Goal: Task Accomplishment & Management: Complete application form

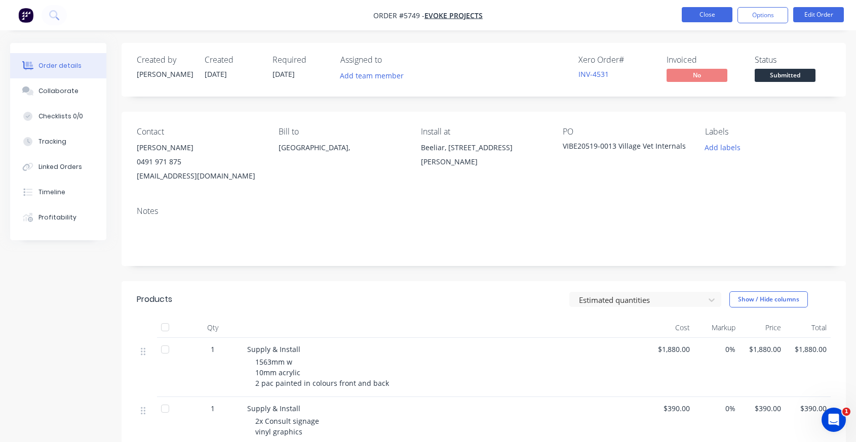
click at [697, 8] on button "Close" at bounding box center [706, 14] width 51 height 15
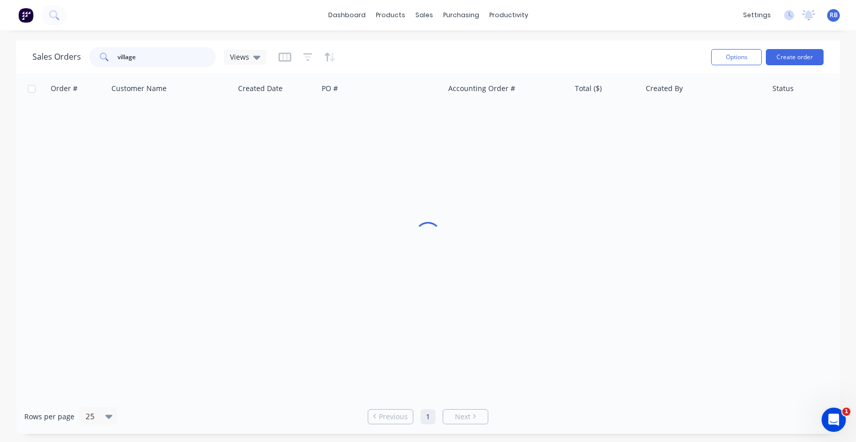
drag, startPoint x: 154, startPoint y: 56, endPoint x: 62, endPoint y: 58, distance: 92.2
click at [62, 58] on div "Sales Orders village Views" at bounding box center [149, 57] width 234 height 20
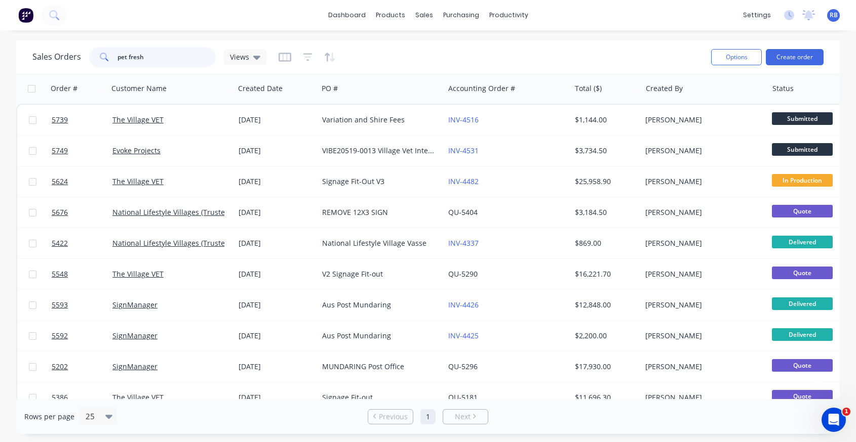
type input "pet fresh"
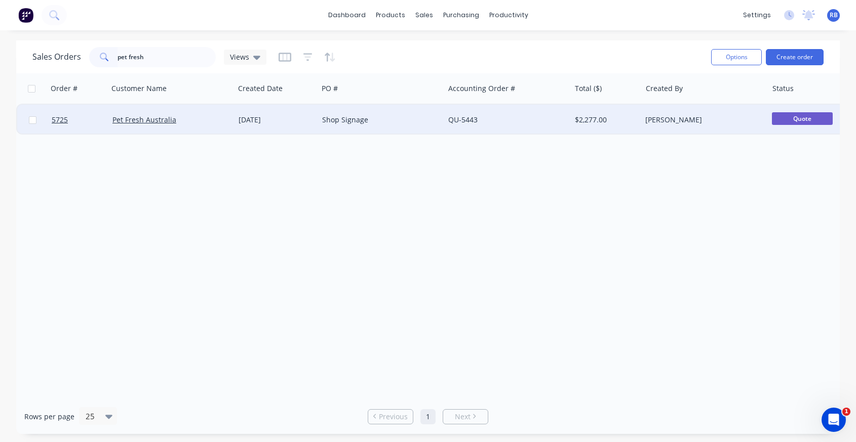
click at [409, 110] on div "Shop Signage" at bounding box center [381, 120] width 126 height 30
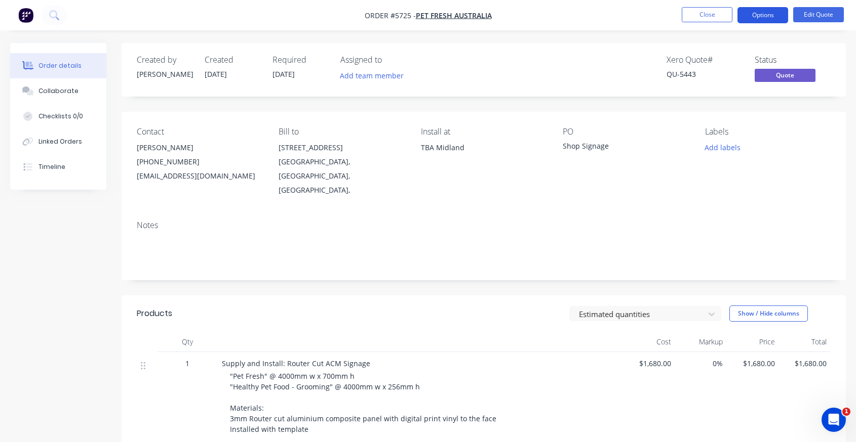
click at [754, 17] on button "Options" at bounding box center [762, 15] width 51 height 16
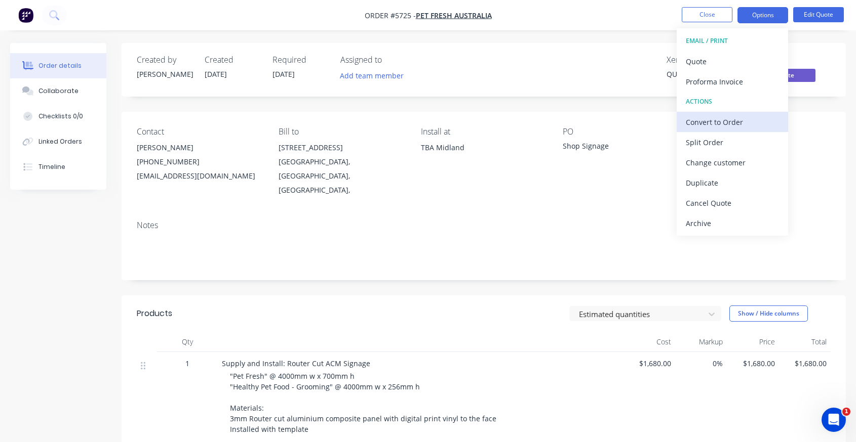
click at [715, 122] on div "Convert to Order" at bounding box center [731, 122] width 93 height 15
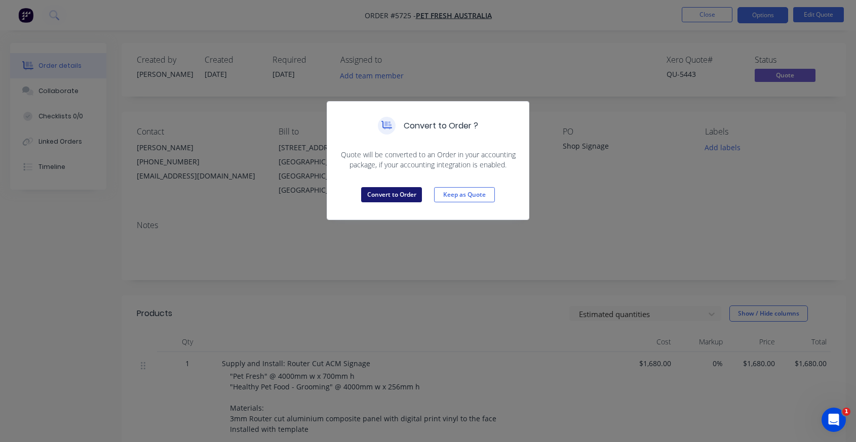
click at [402, 199] on button "Convert to Order" at bounding box center [391, 194] width 61 height 15
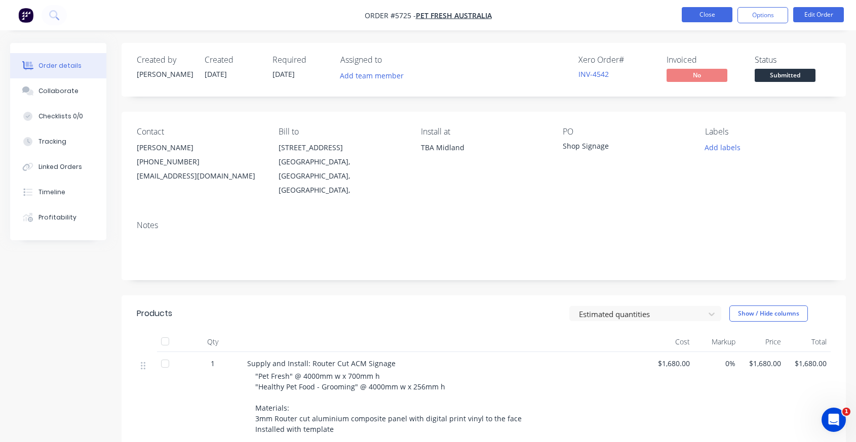
click at [709, 15] on button "Close" at bounding box center [706, 14] width 51 height 15
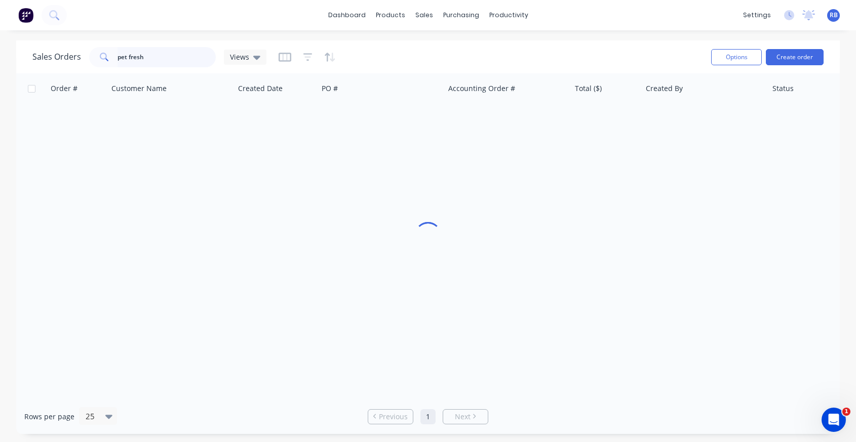
drag, startPoint x: 154, startPoint y: 56, endPoint x: 51, endPoint y: 56, distance: 102.8
click at [51, 56] on div "Sales Orders pet fresh Views" at bounding box center [149, 57] width 234 height 20
type input "P"
click at [446, 50] on div "Sales Orders" at bounding box center [462, 48] width 42 height 9
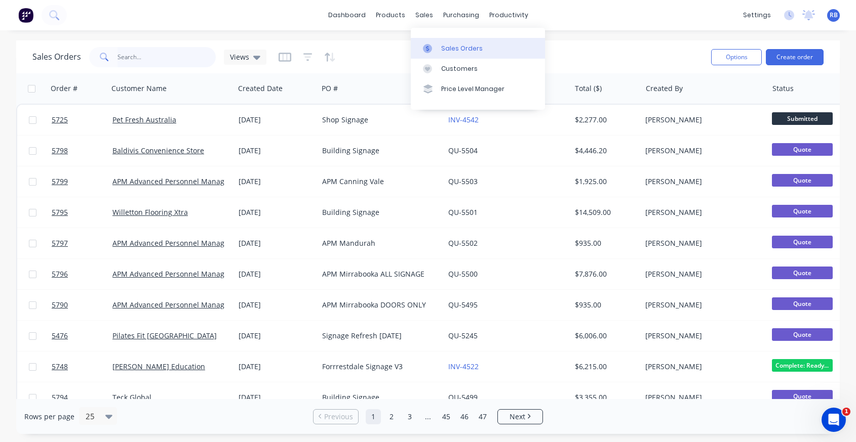
click at [151, 60] on input "text" at bounding box center [166, 57] width 99 height 20
type input "resource"
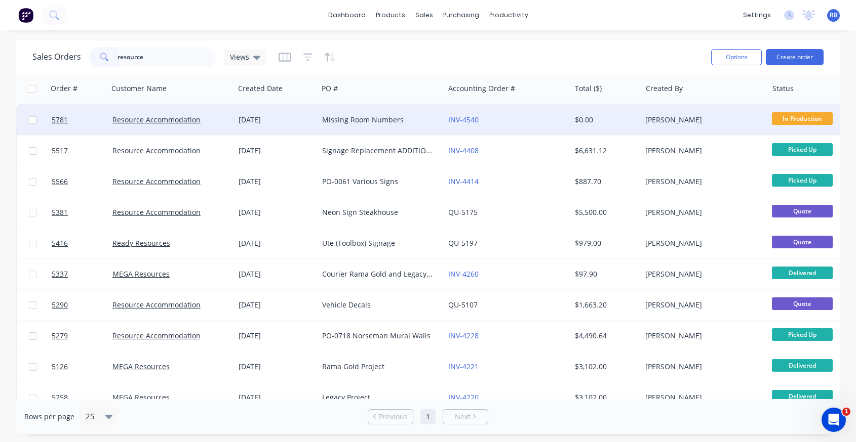
click at [515, 124] on div "INV-4540" at bounding box center [504, 120] width 112 height 10
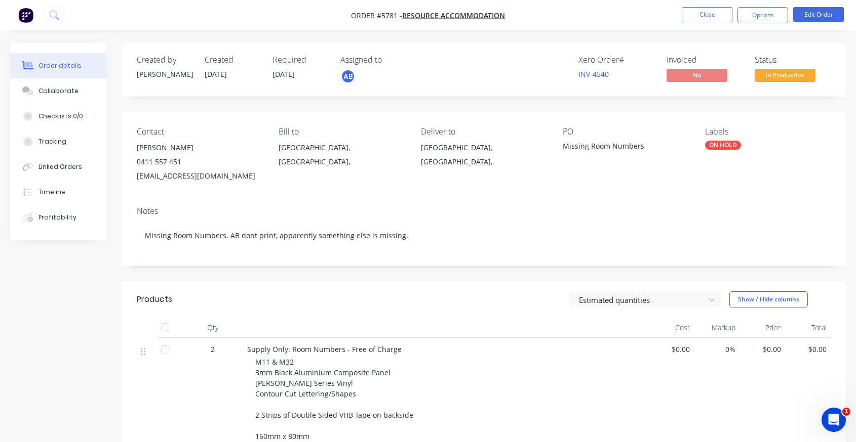
click at [784, 73] on span "In Production" at bounding box center [784, 75] width 61 height 13
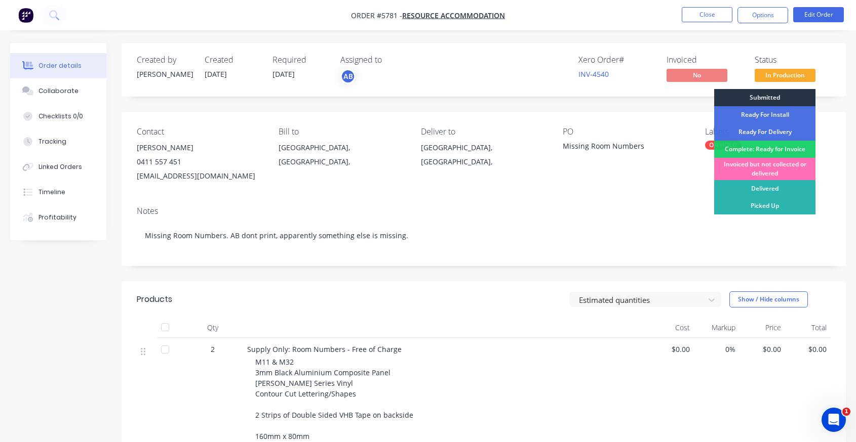
click at [743, 97] on div "Submitted" at bounding box center [764, 97] width 101 height 17
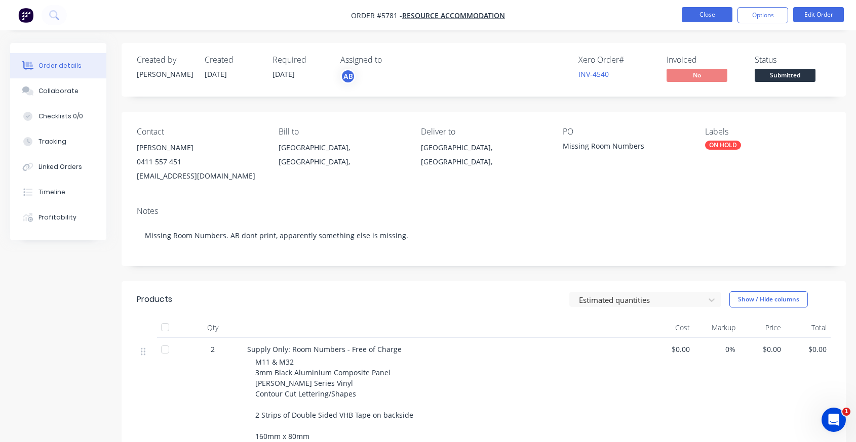
click at [697, 19] on button "Close" at bounding box center [706, 14] width 51 height 15
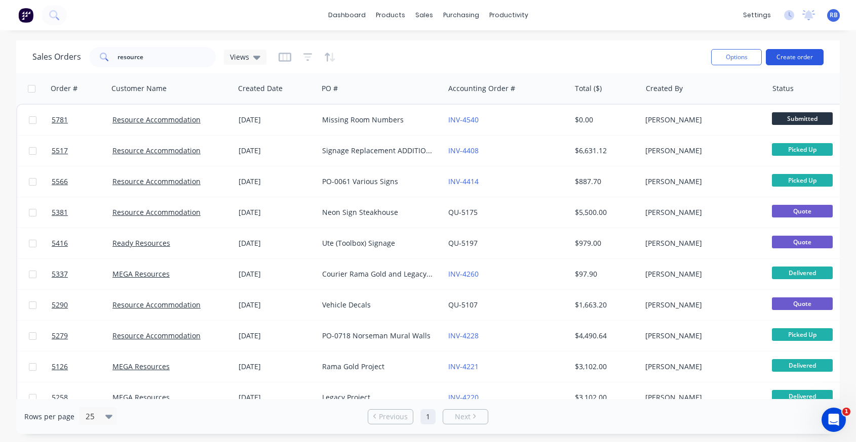
click at [800, 54] on button "Create order" at bounding box center [794, 57] width 58 height 16
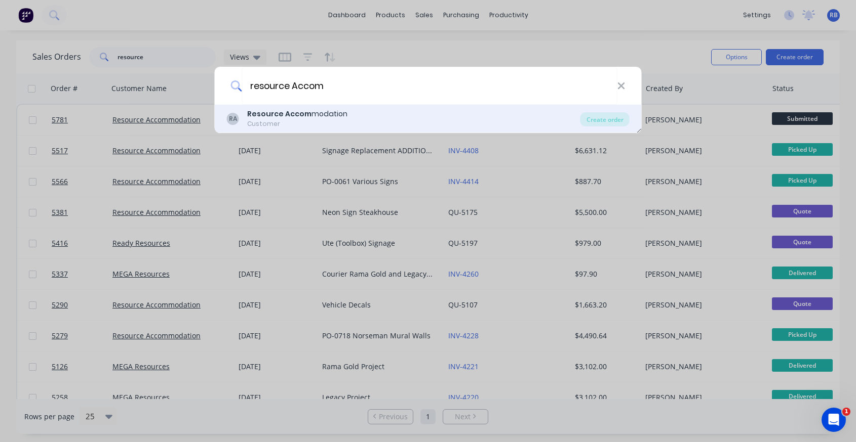
type input "resource Accom"
click at [286, 123] on div "Customer" at bounding box center [297, 123] width 100 height 9
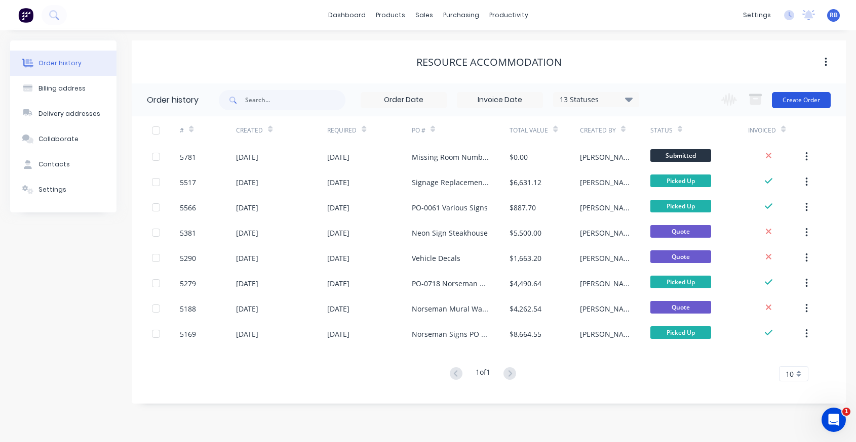
click at [799, 97] on button "Create Order" at bounding box center [801, 100] width 59 height 16
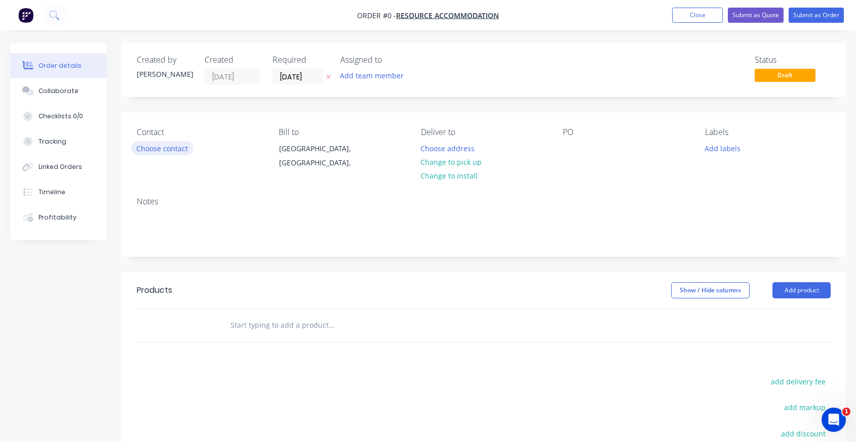
click at [159, 142] on button "Choose contact" at bounding box center [162, 148] width 62 height 14
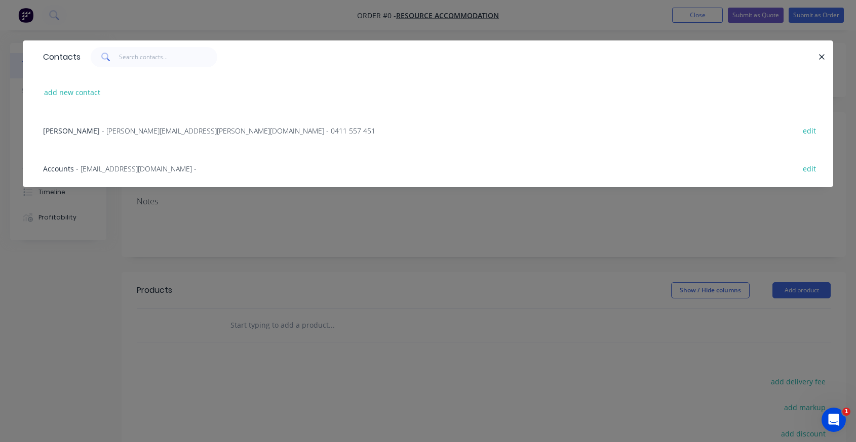
click at [83, 128] on span "[PERSON_NAME]" at bounding box center [71, 131] width 57 height 10
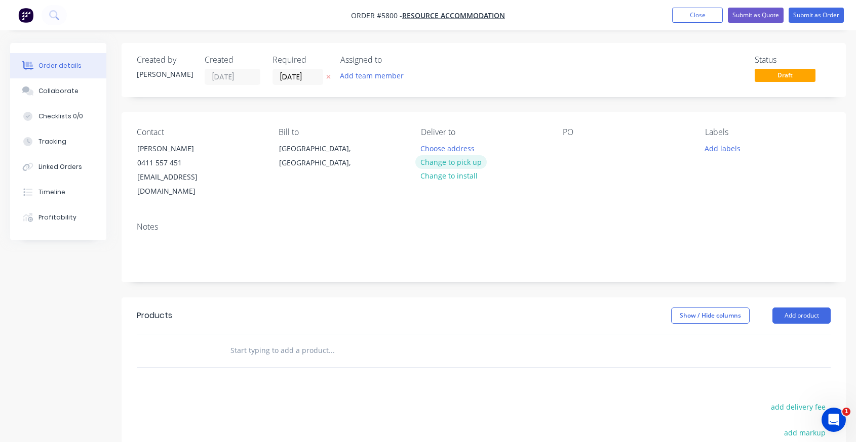
click at [442, 160] on button "Change to pick up" at bounding box center [451, 162] width 72 height 14
click at [432, 151] on div at bounding box center [429, 148] width 16 height 15
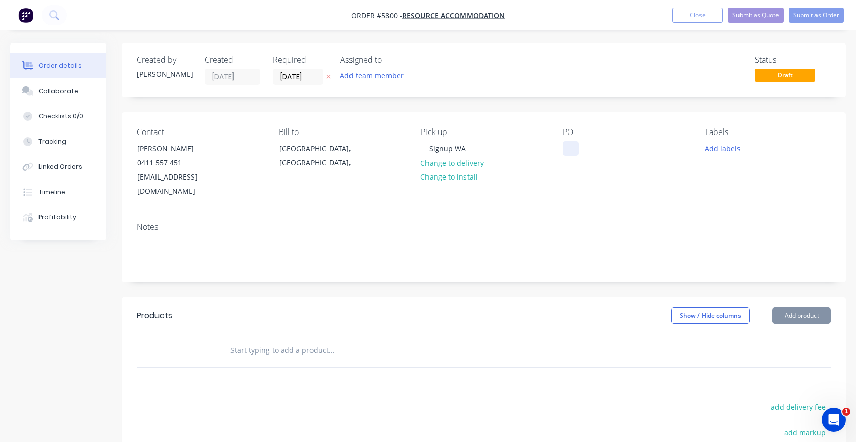
click at [571, 143] on div at bounding box center [570, 148] width 16 height 15
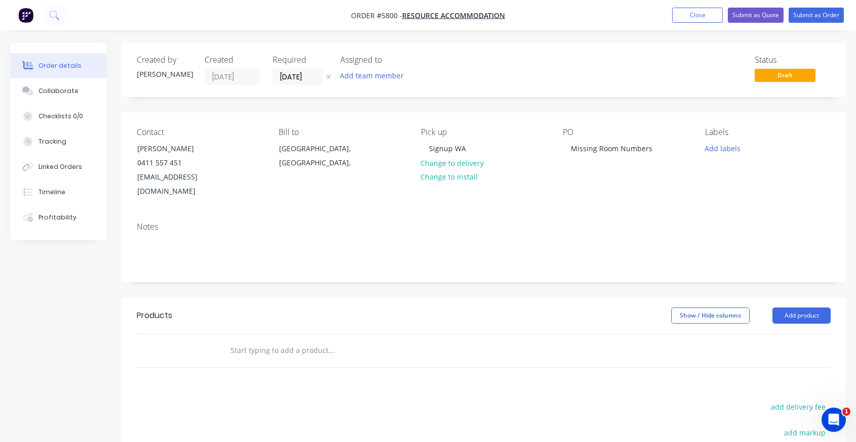
click at [238, 341] on input "text" at bounding box center [331, 351] width 203 height 20
type input "Supply:"
click at [241, 341] on input "Supply:" at bounding box center [331, 351] width 203 height 20
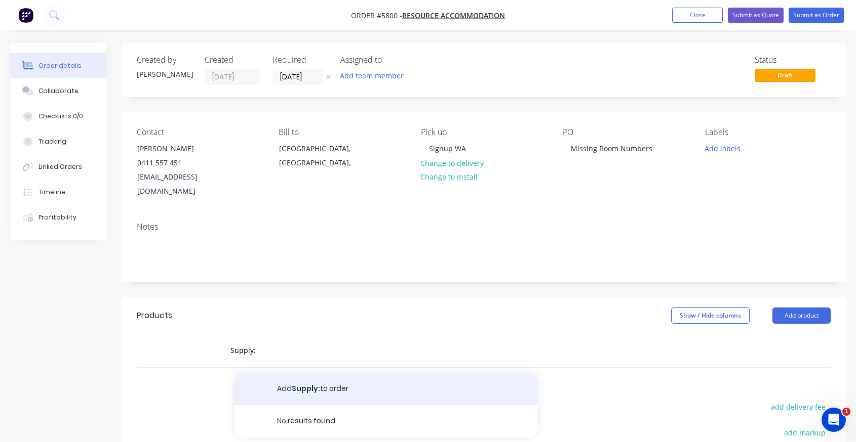
click at [289, 374] on button "Add Supply: to order" at bounding box center [386, 389] width 304 height 32
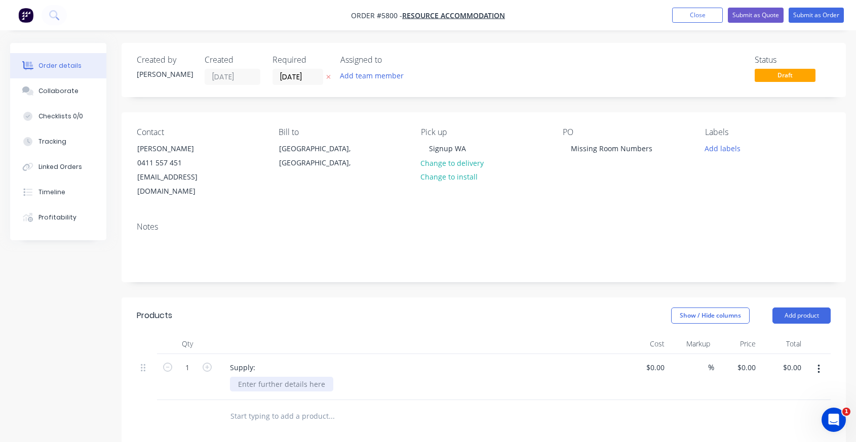
click at [248, 377] on div at bounding box center [281, 384] width 103 height 15
paste div
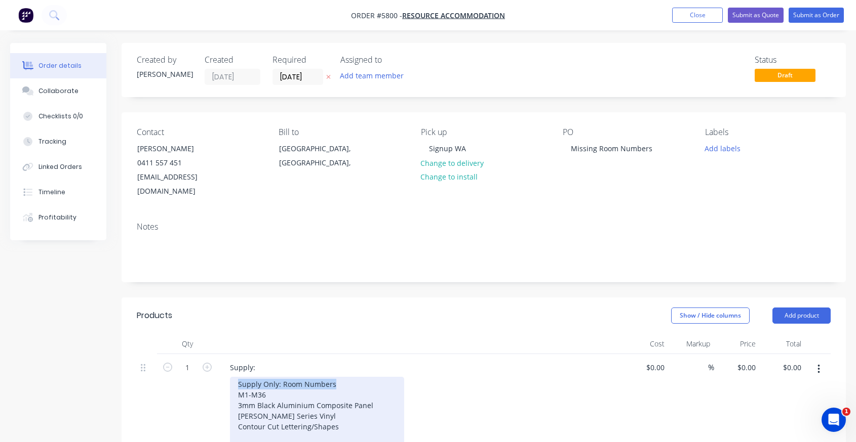
drag, startPoint x: 345, startPoint y: 373, endPoint x: 174, endPoint y: 373, distance: 171.1
click at [174, 373] on div "1 Supply: Supply Only: Room Numbers M1-M36 3mm Black Aluminium Composite Panel …" at bounding box center [484, 430] width 694 height 152
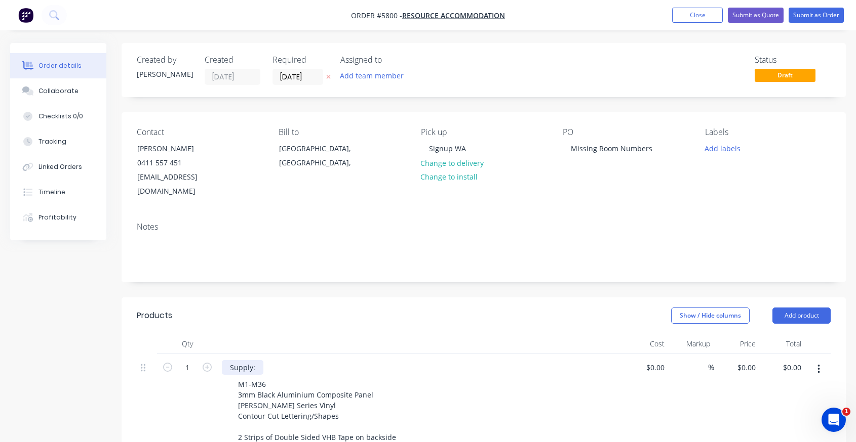
click at [259, 360] on div "Supply:" at bounding box center [243, 367] width 42 height 15
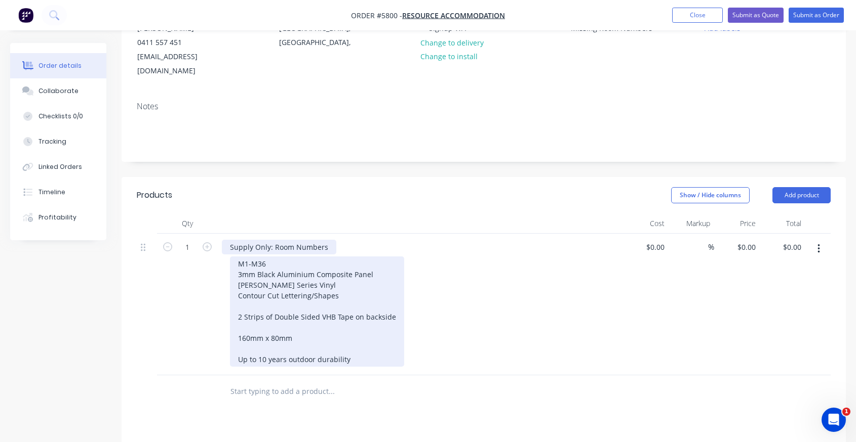
scroll to position [121, 0]
drag, startPoint x: 278, startPoint y: 247, endPoint x: 237, endPoint y: 247, distance: 41.0
click at [237, 256] on div "M1-M36 3mm Black Aluminium Composite Panel [PERSON_NAME] Series Vinyl Contour C…" at bounding box center [317, 311] width 174 height 110
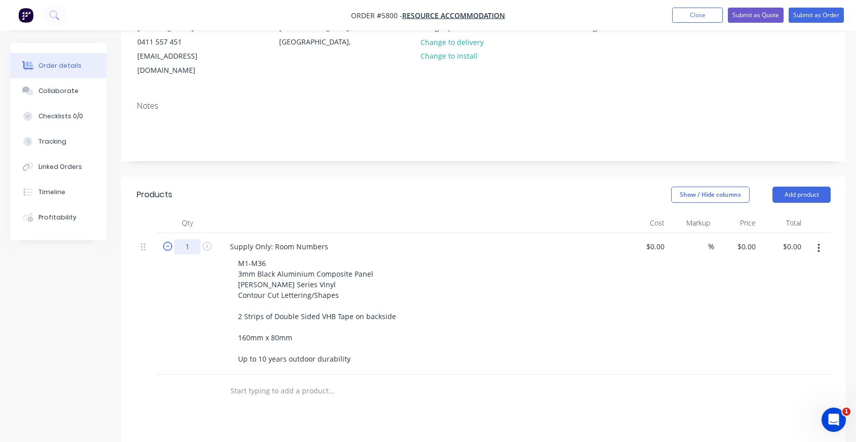
drag, startPoint x: 191, startPoint y: 232, endPoint x: 170, endPoint y: 232, distance: 21.3
click at [171, 238] on form "1" at bounding box center [187, 245] width 53 height 15
type input "42"
click at [659, 239] on input at bounding box center [656, 246] width 23 height 15
type input "$21.20"
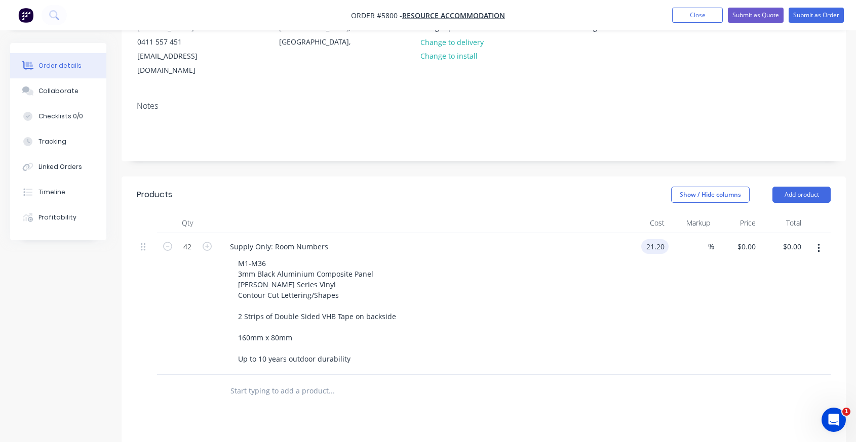
type input "$21.20"
type input "$890.40"
click at [590, 275] on div "M1-M36 3mm Black Aluminium Composite Panel [PERSON_NAME] Series Vinyl Contour C…" at bounding box center [424, 311] width 389 height 110
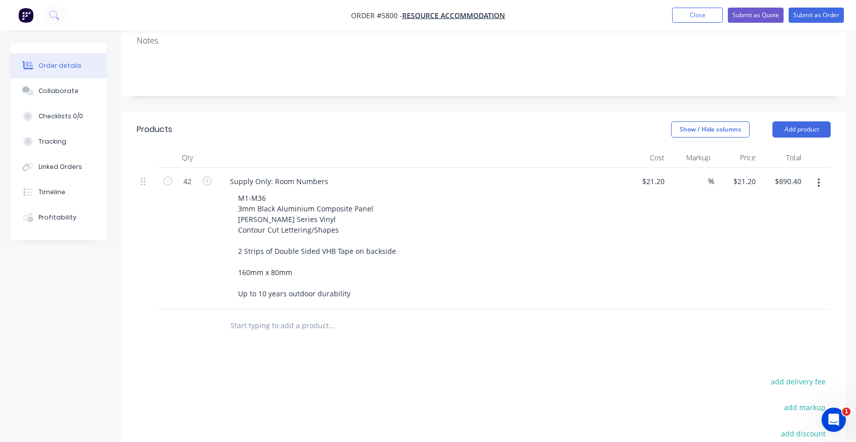
scroll to position [186, 0]
click at [231, 316] on input "text" at bounding box center [331, 326] width 203 height 20
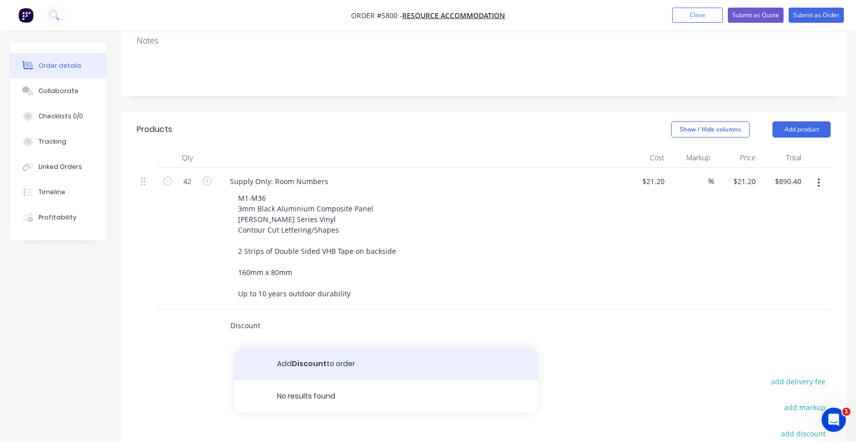
type input "Discount"
click at [299, 351] on button "Add Discount to order" at bounding box center [386, 364] width 304 height 32
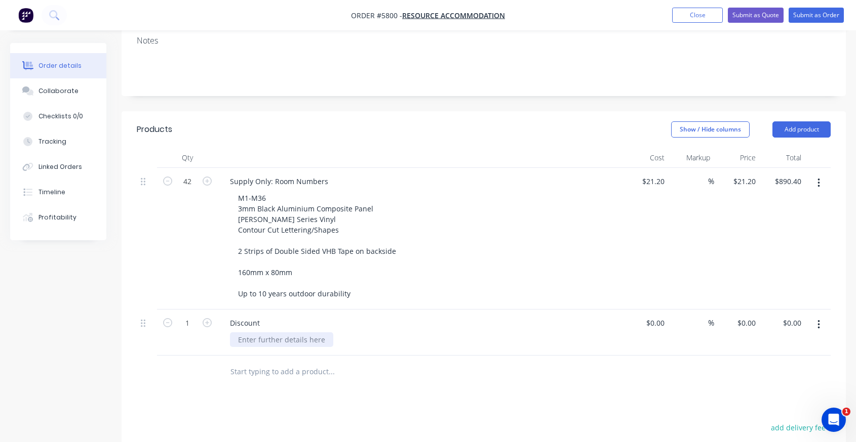
click at [290, 333] on div at bounding box center [281, 340] width 103 height 15
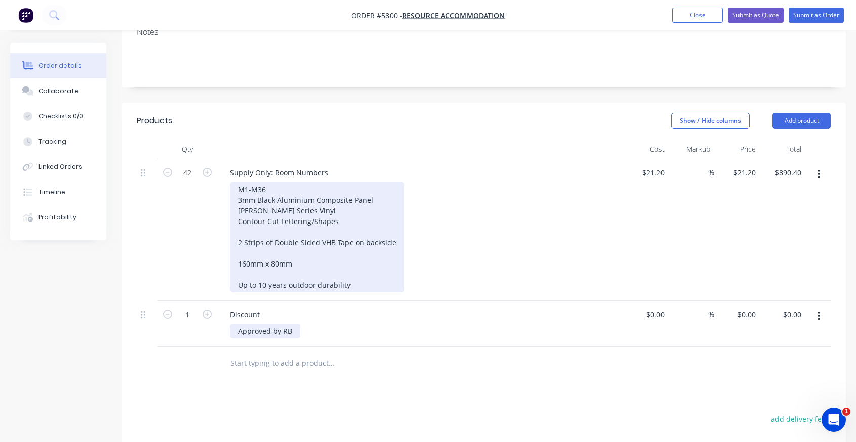
scroll to position [197, 0]
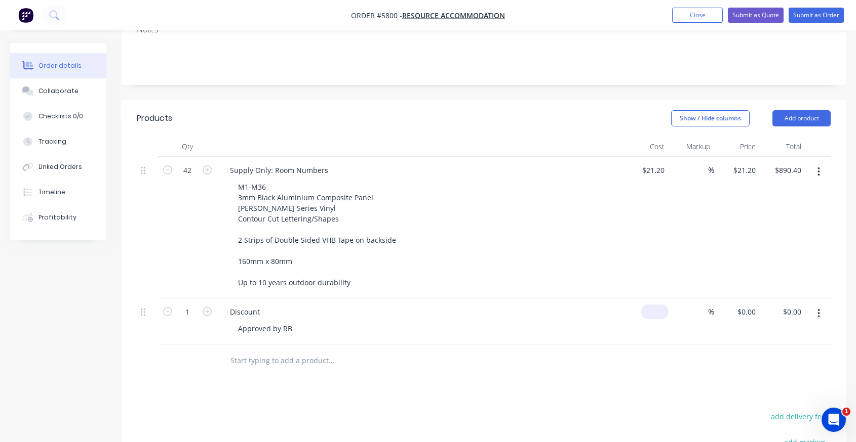
click at [660, 305] on input at bounding box center [656, 312] width 23 height 15
type input "$0.00"
click at [748, 305] on input "0" at bounding box center [754, 312] width 12 height 15
type input "$-200.00"
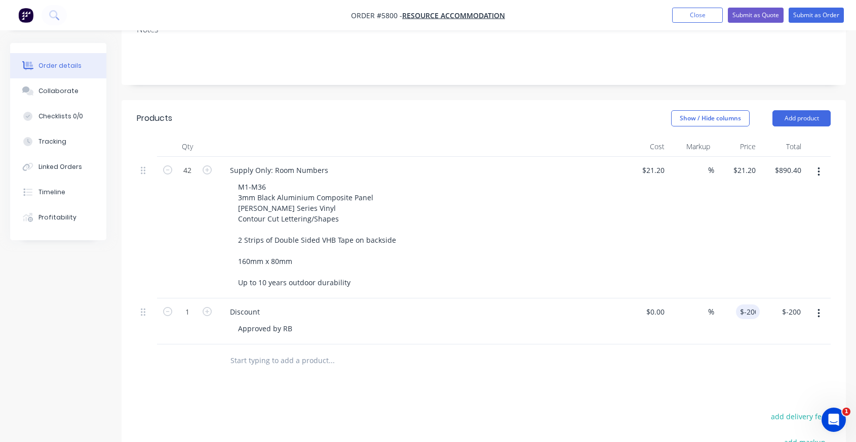
click at [508, 351] on div at bounding box center [374, 361] width 304 height 20
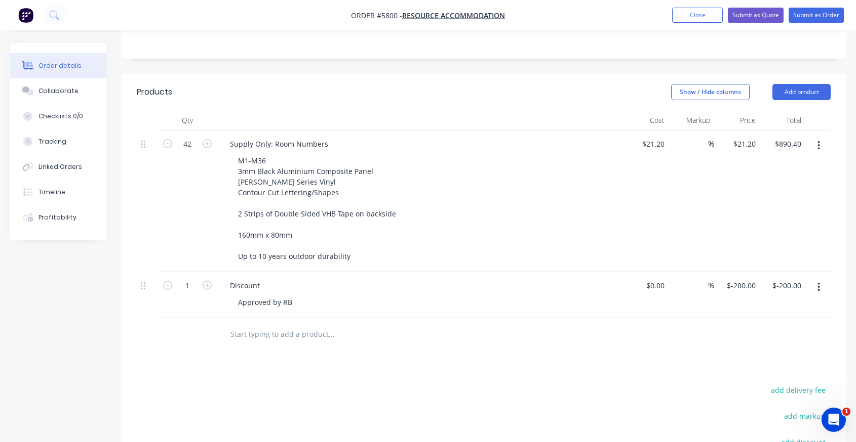
scroll to position [216, 0]
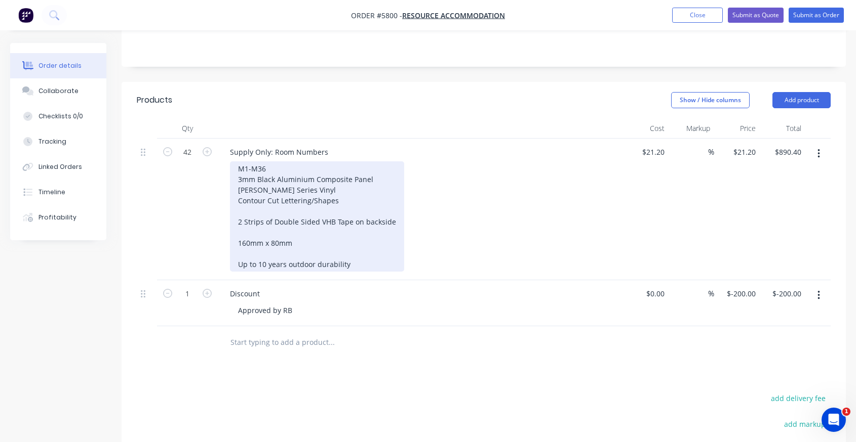
click at [258, 161] on div "M1-M36 3mm Black Aluminium Composite Panel [PERSON_NAME] Series Vinyl Contour C…" at bounding box center [317, 216] width 174 height 110
drag, startPoint x: 276, startPoint y: 156, endPoint x: 221, endPoint y: 156, distance: 54.7
click at [221, 156] on div "Supply Only: Room Numbers M1-M36 3mm Black Aluminium Composite Panel [PERSON_NA…" at bounding box center [420, 210] width 405 height 142
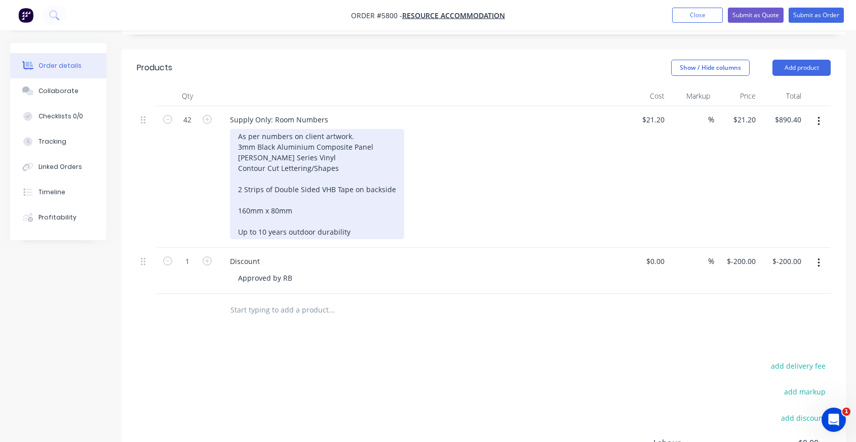
scroll to position [244, 0]
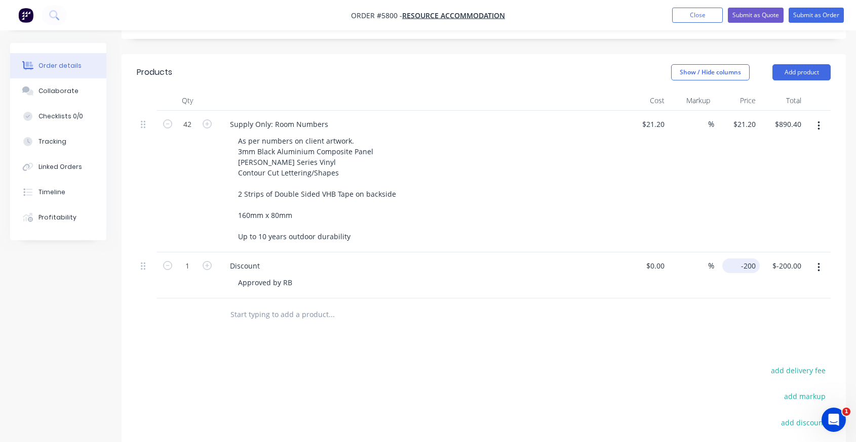
click at [730, 253] on div "-200 $-200.00" at bounding box center [737, 276] width 46 height 46
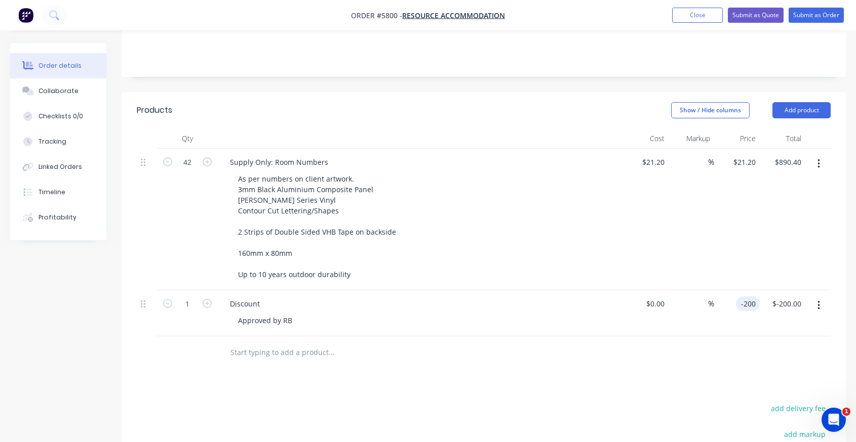
scroll to position [226, 0]
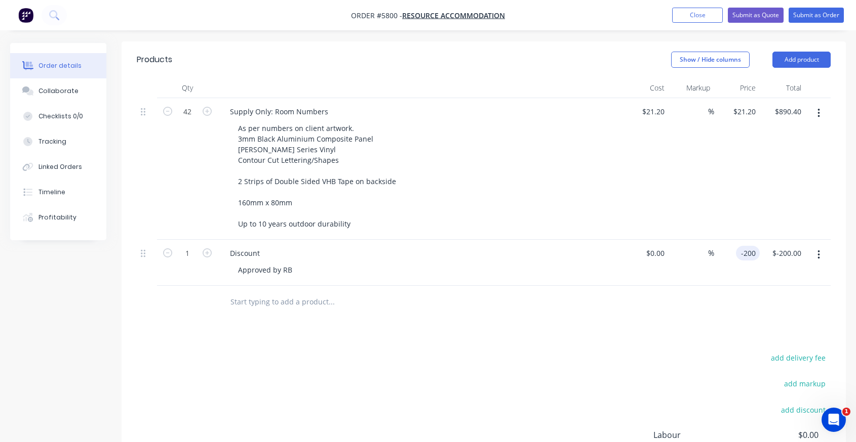
type input "$-200.00"
click at [678, 336] on div "Products Show / Hide columns Add product Qty Cost Markup Price Total 42 Supply …" at bounding box center [484, 302] width 724 height 520
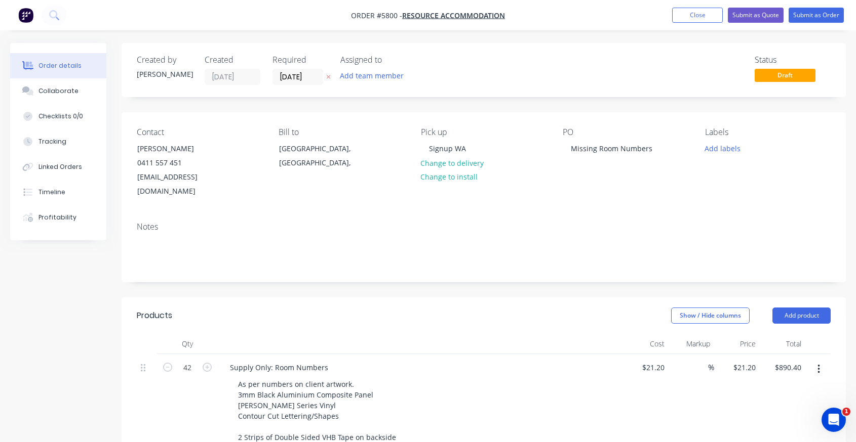
scroll to position [0, 0]
click at [572, 144] on div "Missing Room Numbers" at bounding box center [611, 148] width 98 height 15
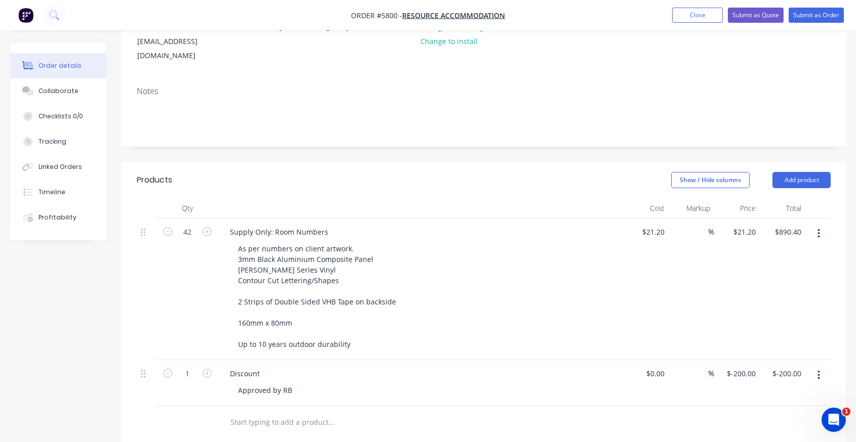
scroll to position [181, 0]
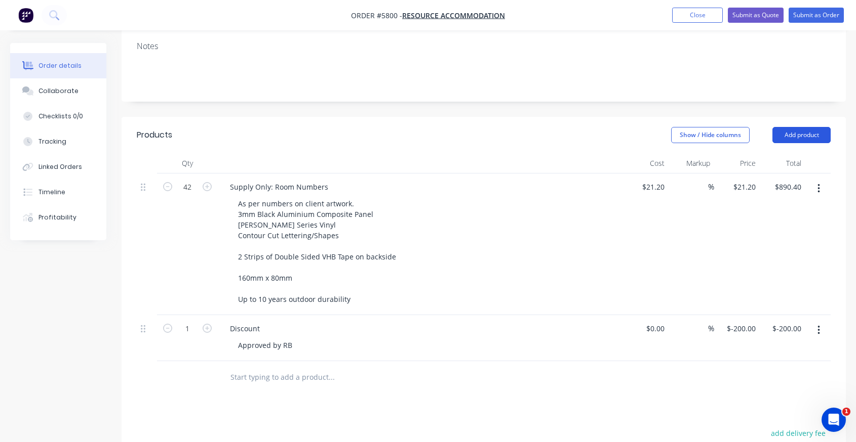
click at [805, 127] on button "Add product" at bounding box center [801, 135] width 58 height 16
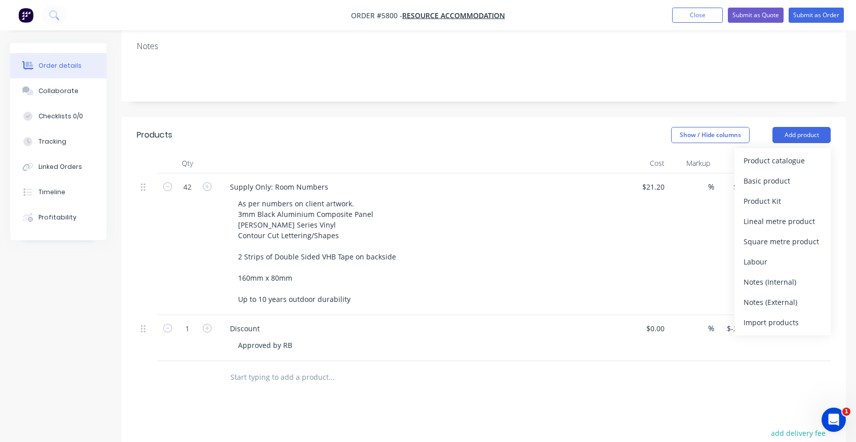
click at [674, 378] on div at bounding box center [484, 377] width 694 height 33
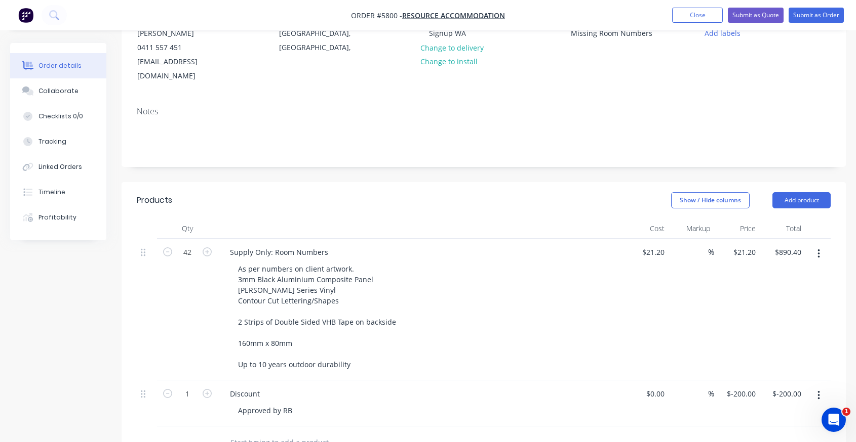
scroll to position [115, 0]
click at [784, 193] on button "Add product" at bounding box center [801, 201] width 58 height 16
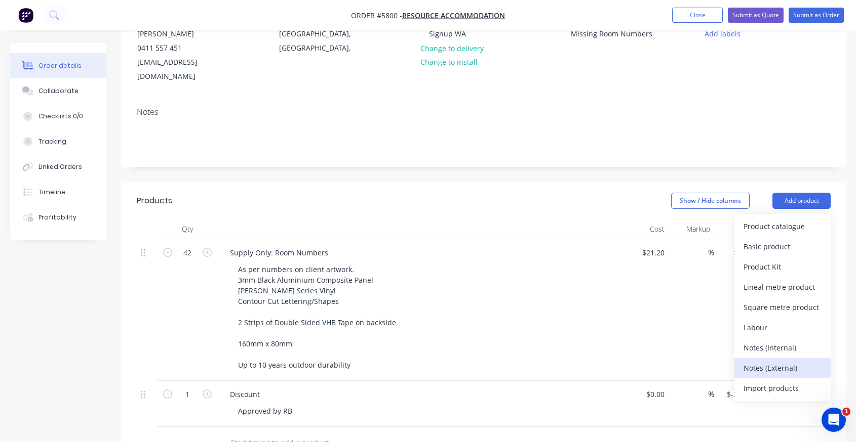
click at [763, 361] on div "Notes (External)" at bounding box center [782, 368] width 78 height 15
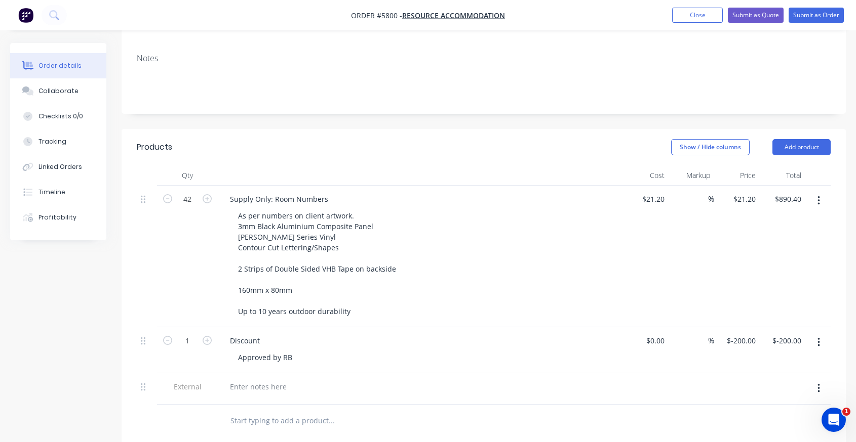
scroll to position [177, 0]
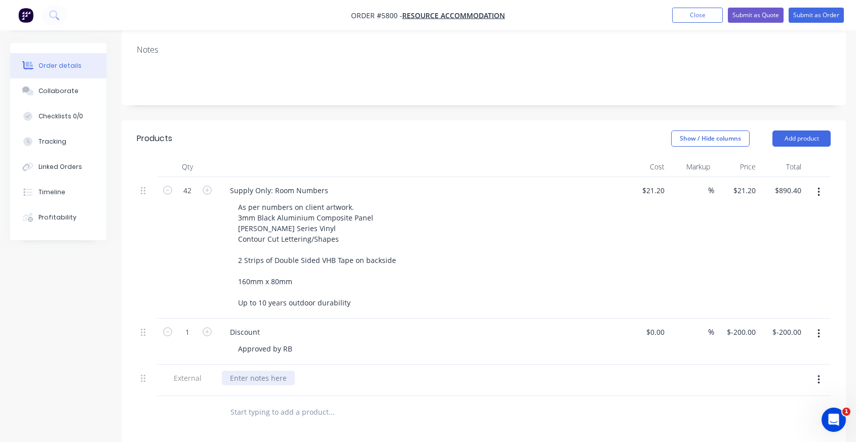
click at [250, 371] on div at bounding box center [258, 378] width 73 height 15
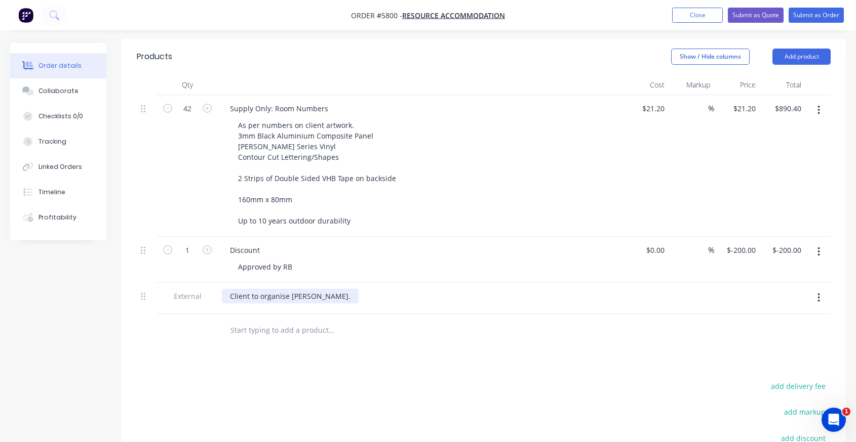
scroll to position [0, 0]
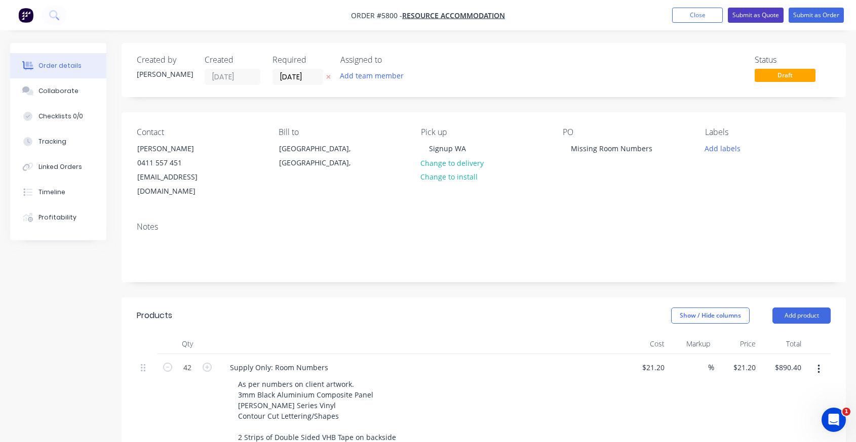
click at [755, 16] on button "Submit as Quote" at bounding box center [756, 15] width 56 height 15
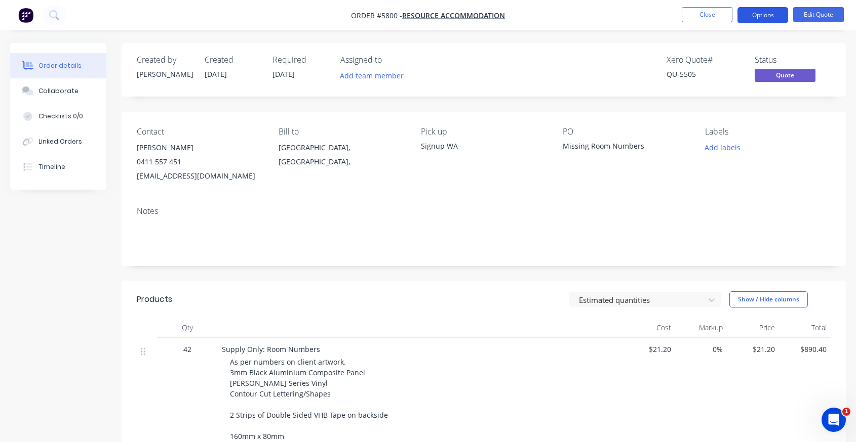
click at [769, 16] on button "Options" at bounding box center [762, 15] width 51 height 16
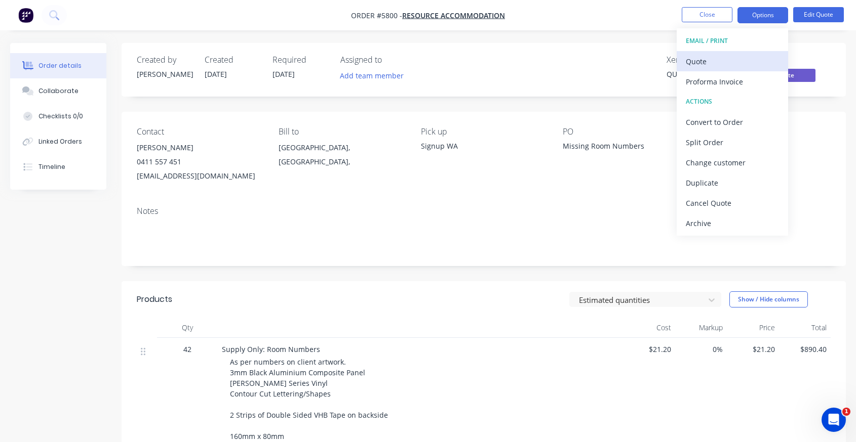
click at [706, 61] on div "Quote" at bounding box center [731, 61] width 93 height 15
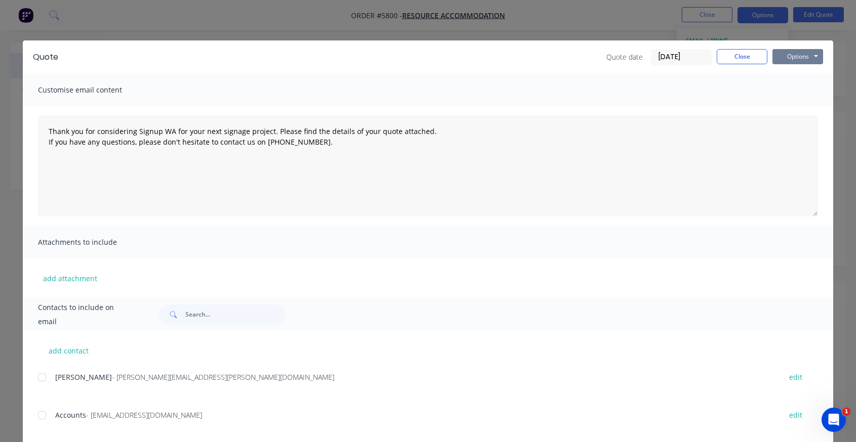
click at [810, 55] on button "Options" at bounding box center [797, 56] width 51 height 15
click at [44, 376] on div at bounding box center [42, 378] width 20 height 20
click at [802, 62] on button "Options" at bounding box center [797, 56] width 51 height 15
click at [797, 108] on button "Email" at bounding box center [804, 108] width 65 height 17
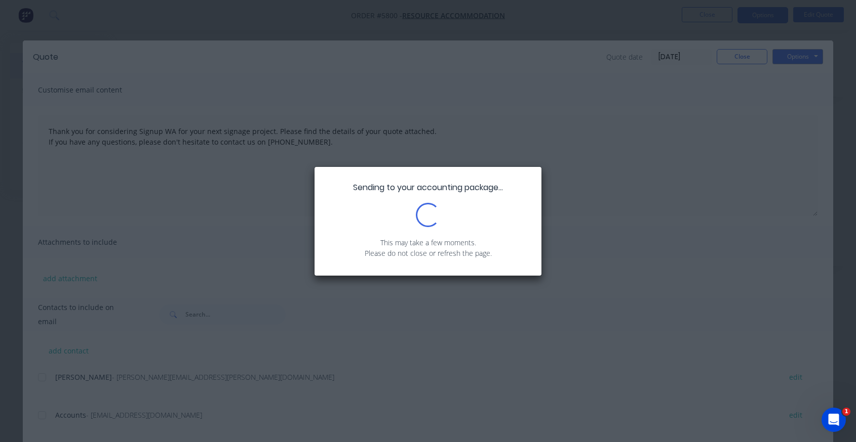
type textarea "Thank you for considering Signup WA for your next signage project. Please find …"
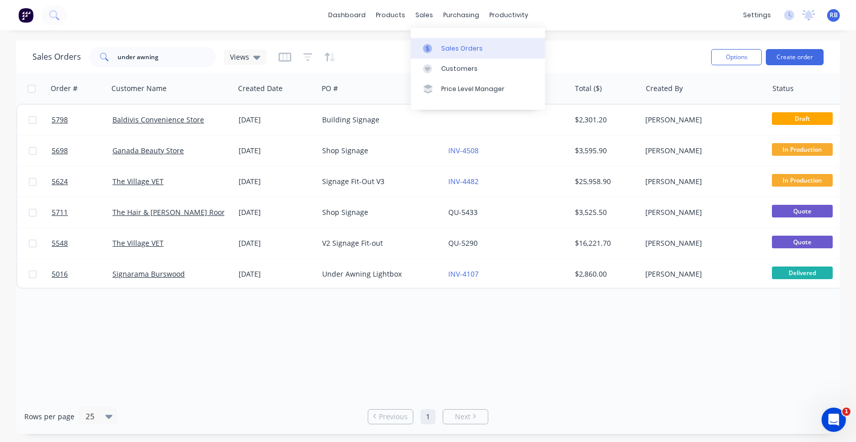
click at [439, 45] on link "Sales Orders" at bounding box center [478, 48] width 134 height 20
drag, startPoint x: 174, startPoint y: 60, endPoint x: 24, endPoint y: 60, distance: 149.9
click at [24, 60] on div "Sales Orders under awning Views Options Create order" at bounding box center [427, 57] width 823 height 33
type input "resource"
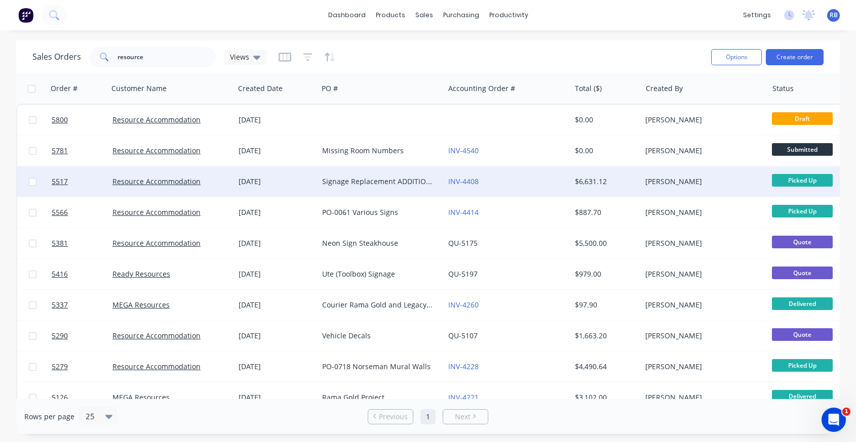
click at [339, 183] on div "Signage Replacement ADDITIONALS PO: 0765" at bounding box center [378, 182] width 112 height 10
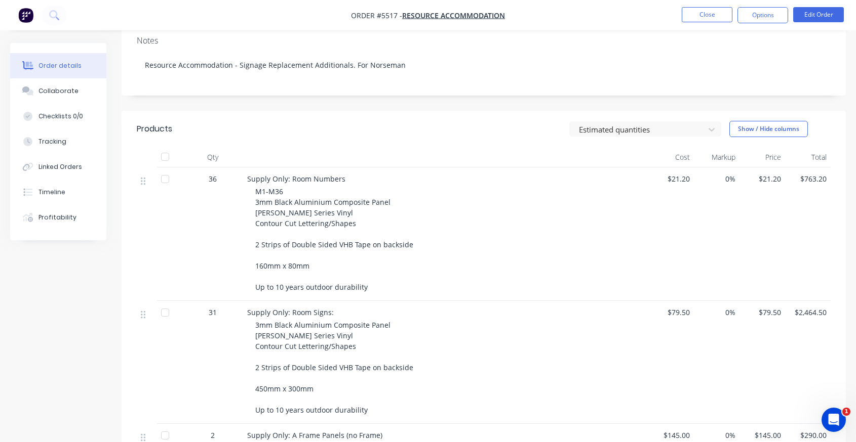
scroll to position [172, 0]
click at [316, 257] on div "M1-M36 3mm Black Aluminium Composite Panel [PERSON_NAME] Series Vinyl Contour C…" at bounding box center [449, 238] width 389 height 106
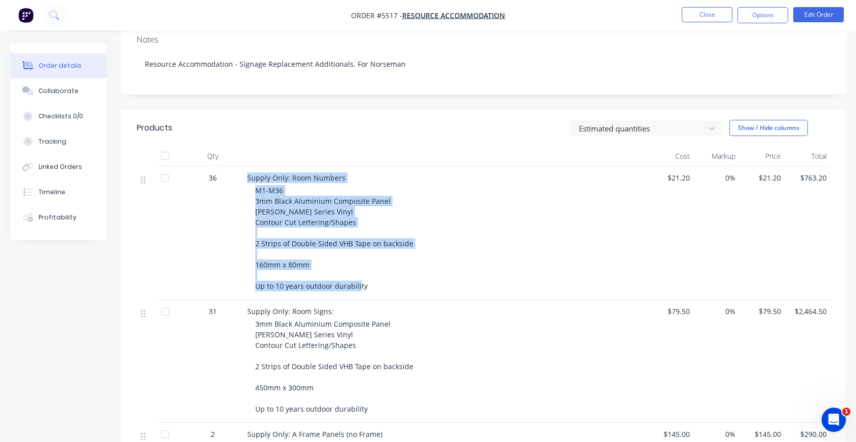
drag, startPoint x: 373, startPoint y: 288, endPoint x: 240, endPoint y: 180, distance: 170.9
click at [240, 180] on div "36 Supply Only: Room Numbers M1-M36 3mm Black Aluminium Composite Panel [PERSON…" at bounding box center [484, 234] width 694 height 134
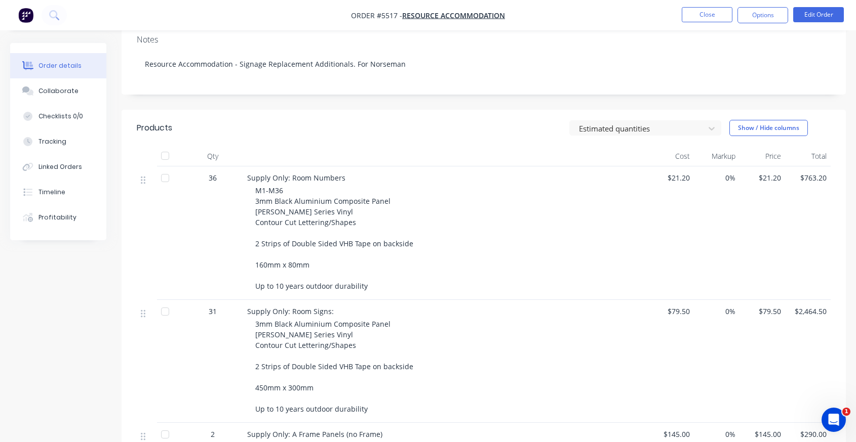
click at [271, 186] on span "M1-M36 3mm Black Aluminium Composite Panel [PERSON_NAME] Series Vinyl Contour C…" at bounding box center [334, 238] width 158 height 105
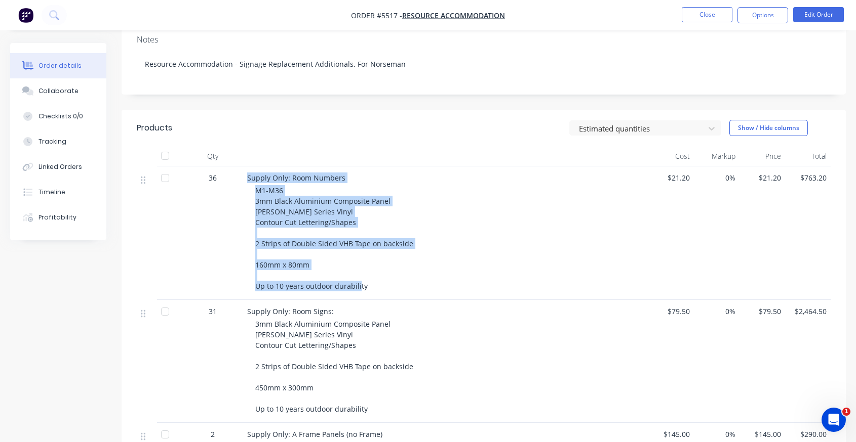
drag, startPoint x: 247, startPoint y: 179, endPoint x: 381, endPoint y: 287, distance: 171.7
click at [381, 287] on div "Supply Only: Room Numbers M1-M36 3mm Black Aluminium Composite Panel [PERSON_NA…" at bounding box center [445, 234] width 405 height 134
copy div "Supply Only: Room Numbers M1-M36 3mm Black Aluminium Composite Panel [PERSON_NA…"
